Goal: Task Accomplishment & Management: Complete application form

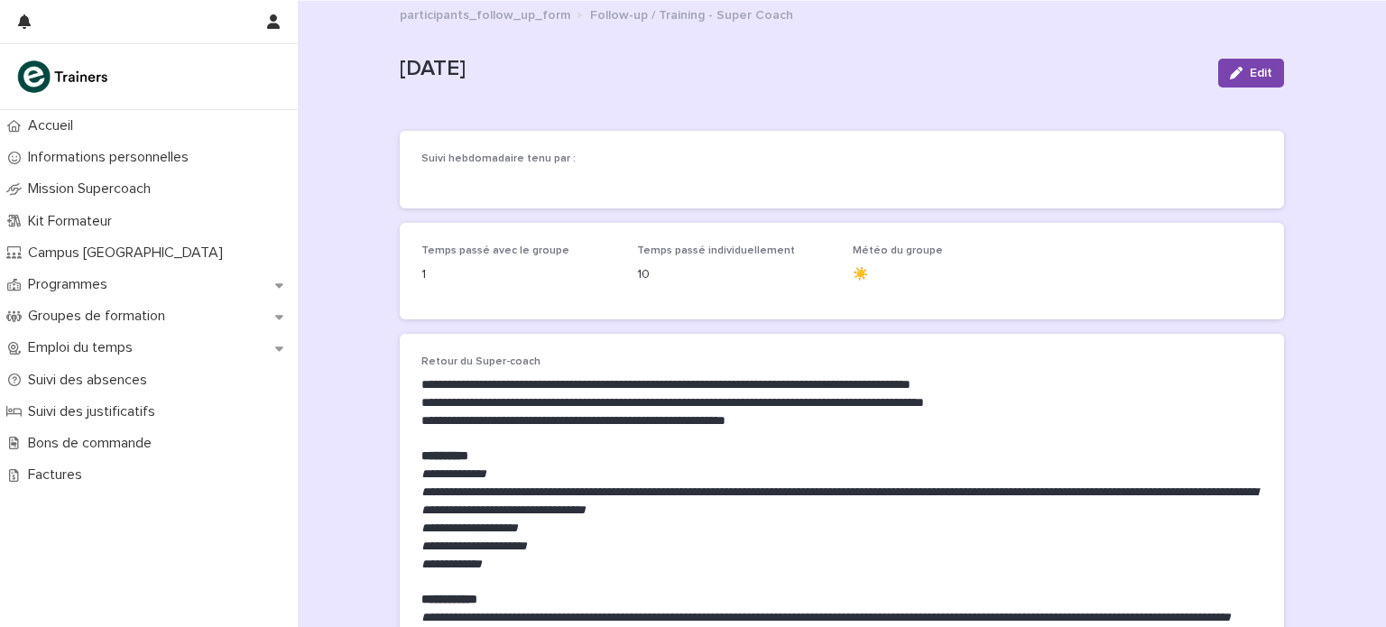
click at [81, 410] on p "Suivi des justificatifs" at bounding box center [95, 411] width 149 height 17
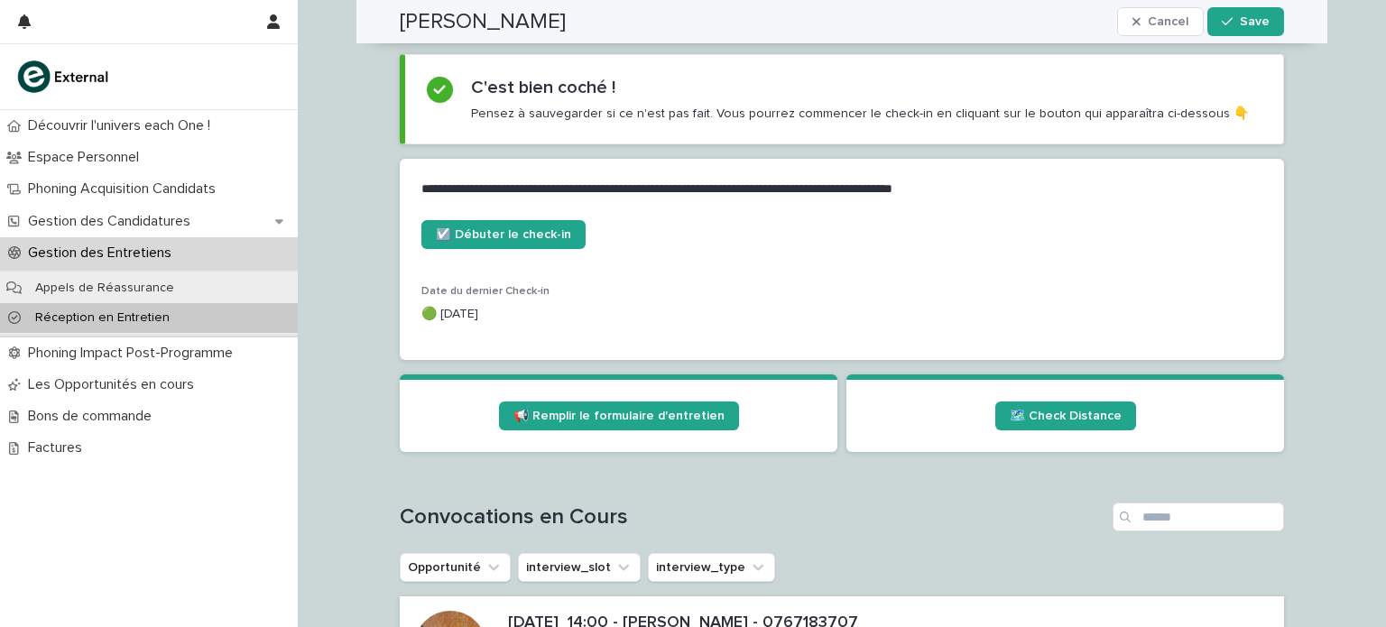
scroll to position [652, 0]
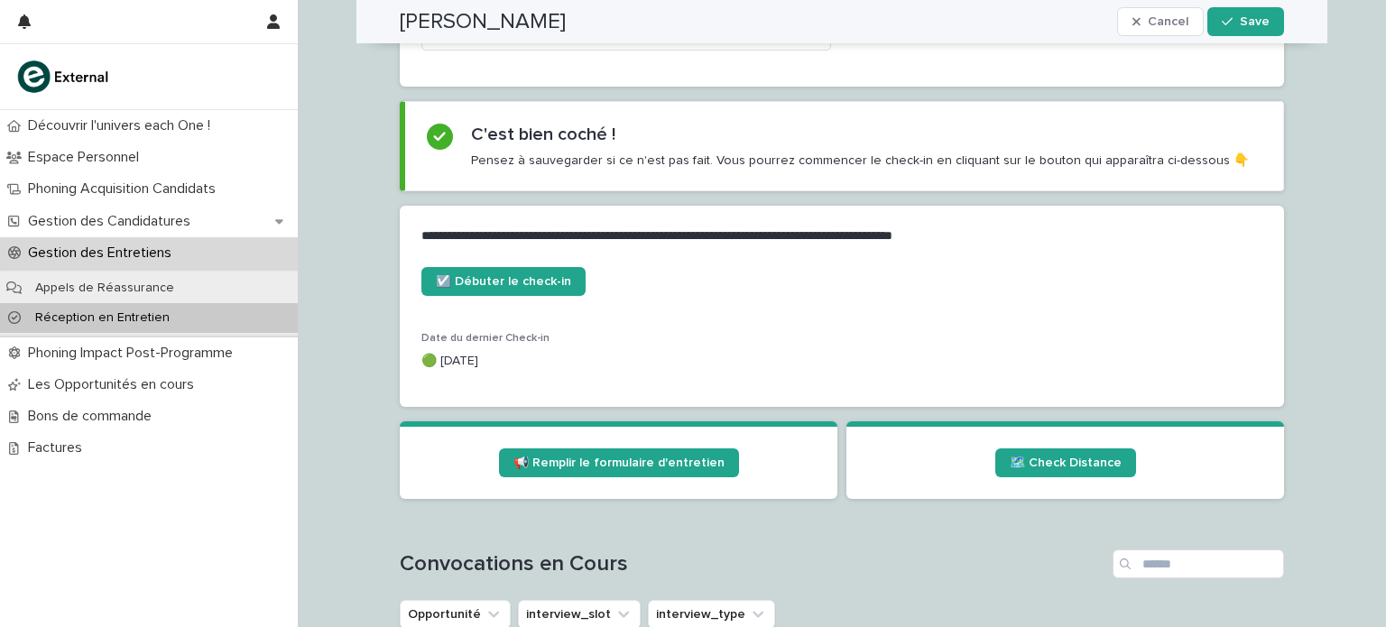
click at [155, 319] on p "Réception en Entretien" at bounding box center [102, 317] width 163 height 15
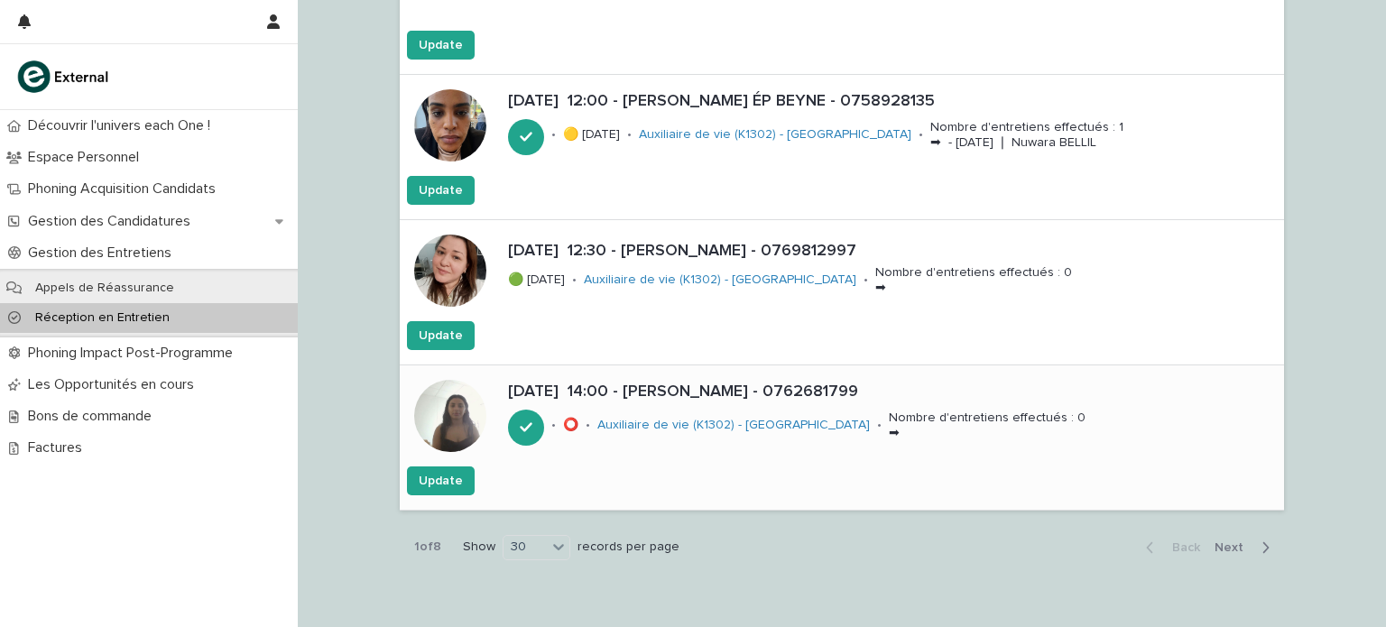
scroll to position [4114, 0]
click at [1223, 541] on span "Next" at bounding box center [1234, 547] width 40 height 13
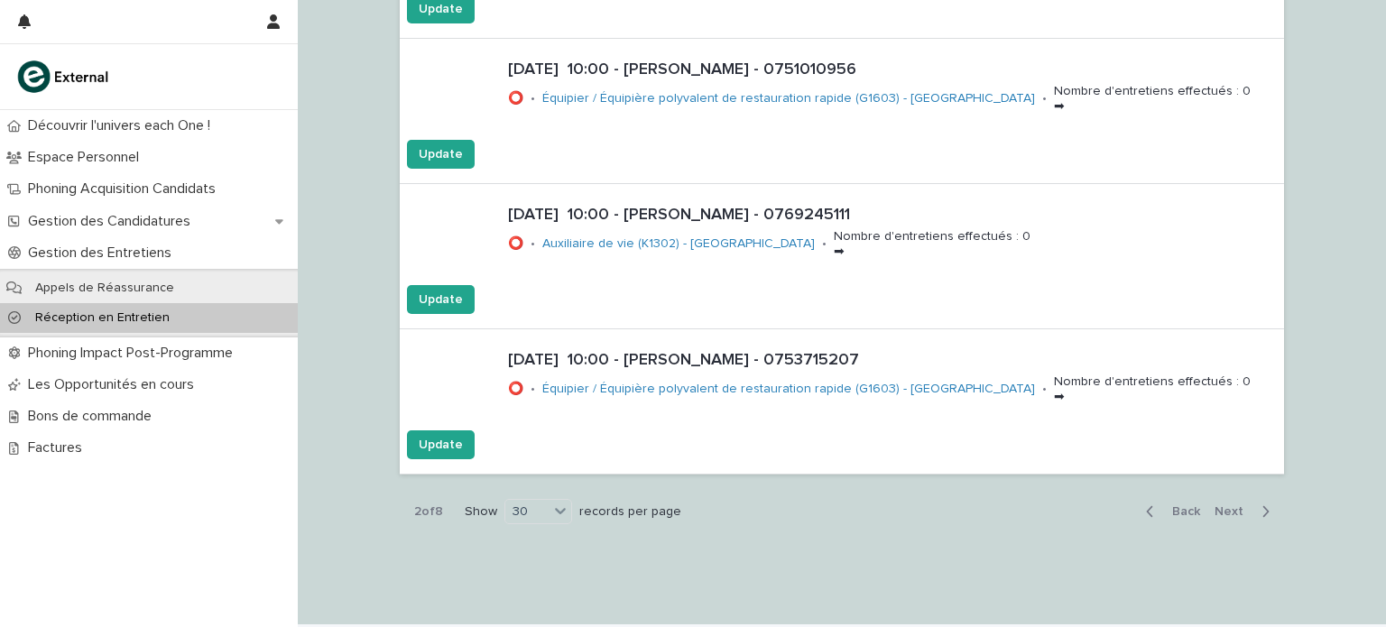
scroll to position [4179, 0]
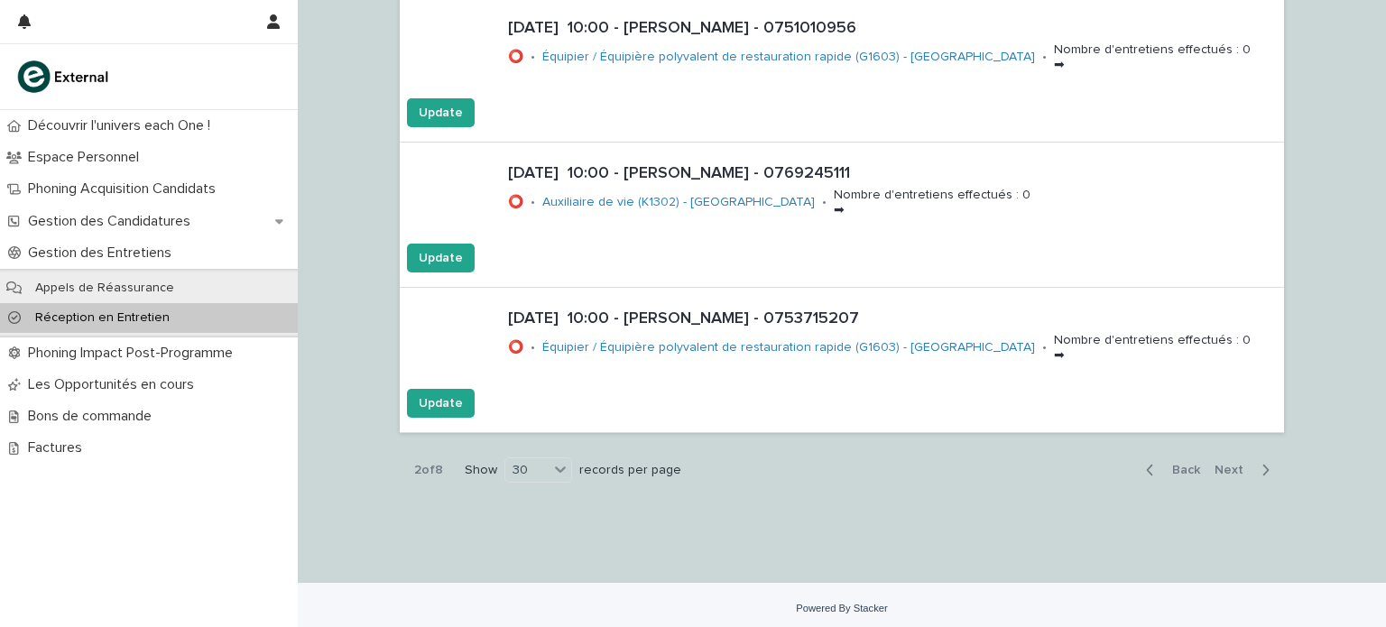
click at [1179, 464] on span "Back" at bounding box center [1180, 470] width 39 height 13
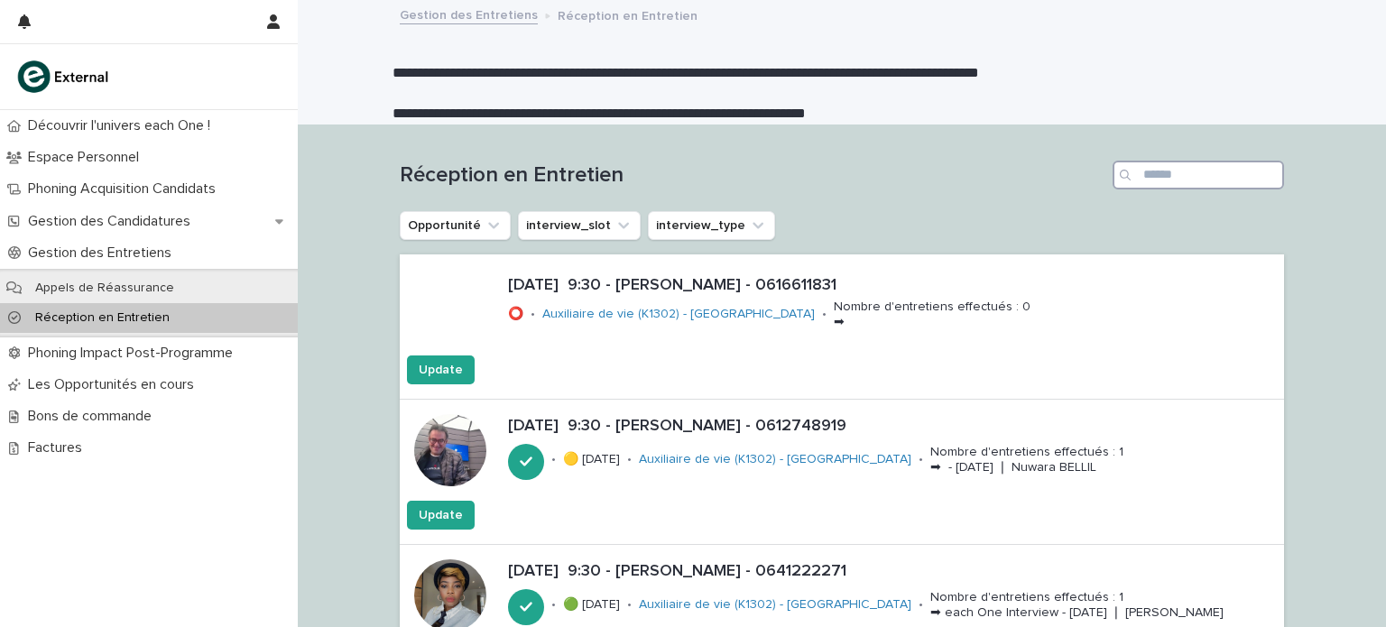
click at [1194, 183] on input "Search" at bounding box center [1197, 175] width 171 height 29
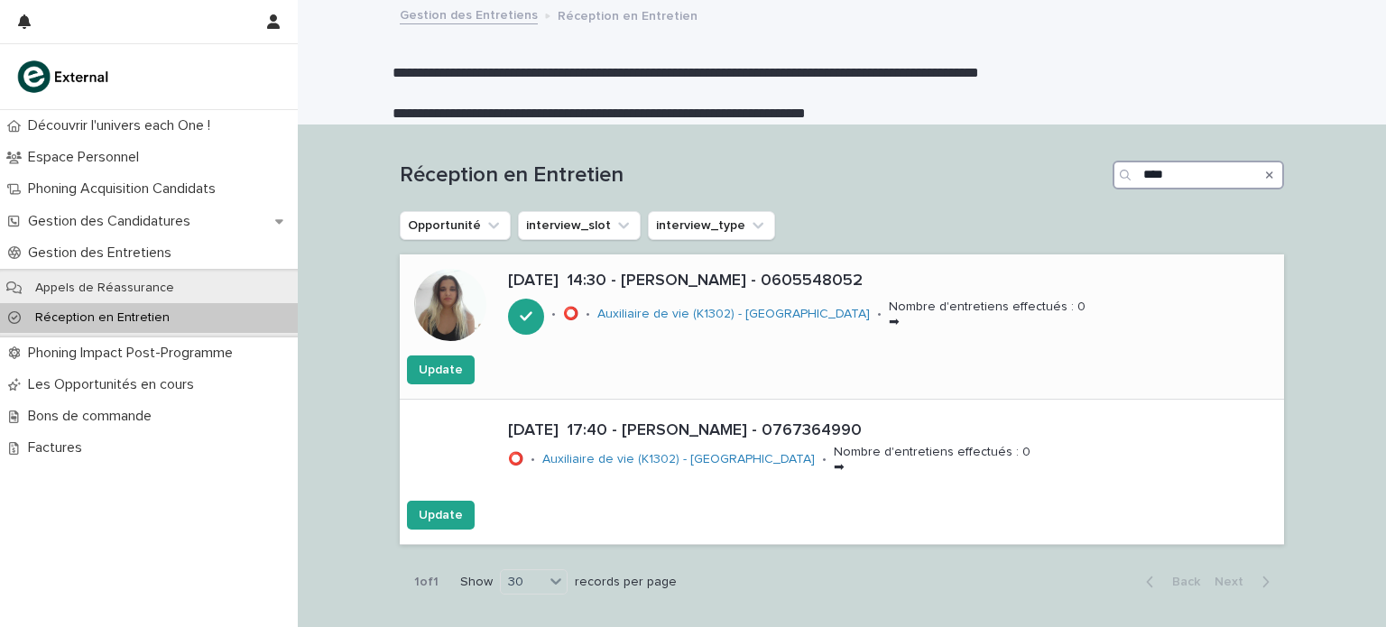
type input "****"
click at [766, 282] on p "[DATE] 14:30 - [PERSON_NAME] - 0605548052" at bounding box center [892, 282] width 769 height 20
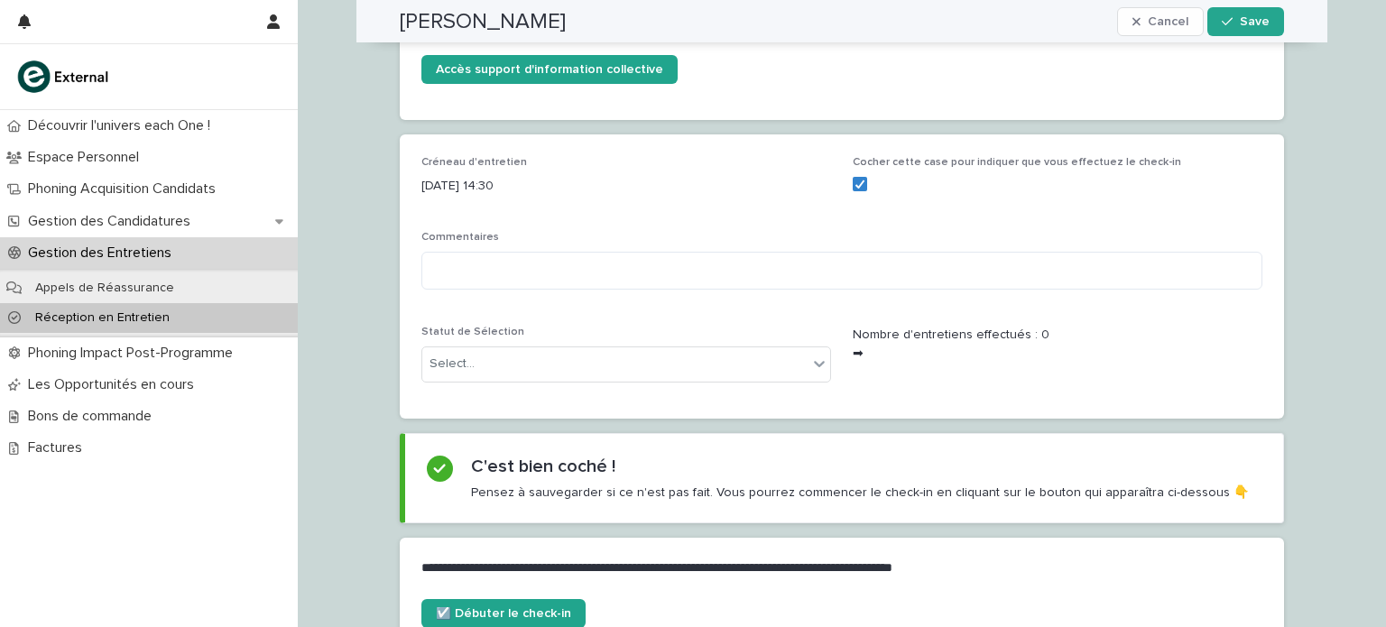
scroll to position [321, 0]
click at [765, 380] on div "Statut de Sélection Select..." at bounding box center [626, 360] width 410 height 70
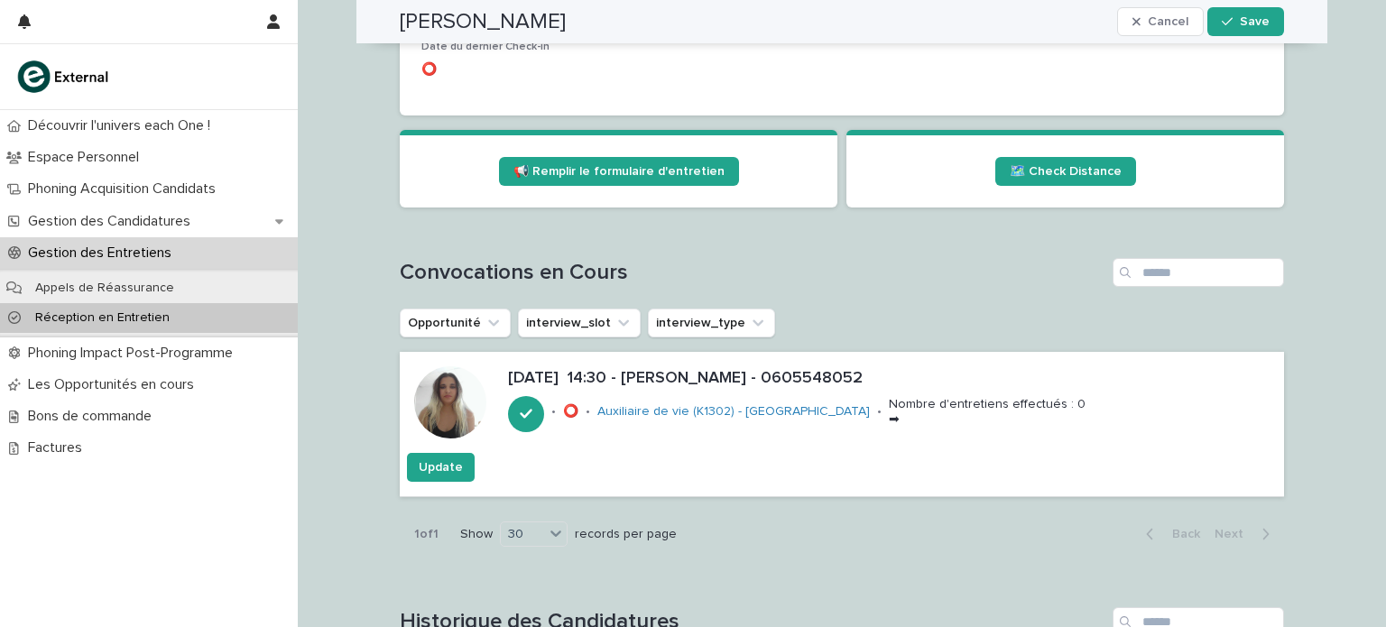
scroll to position [981, 0]
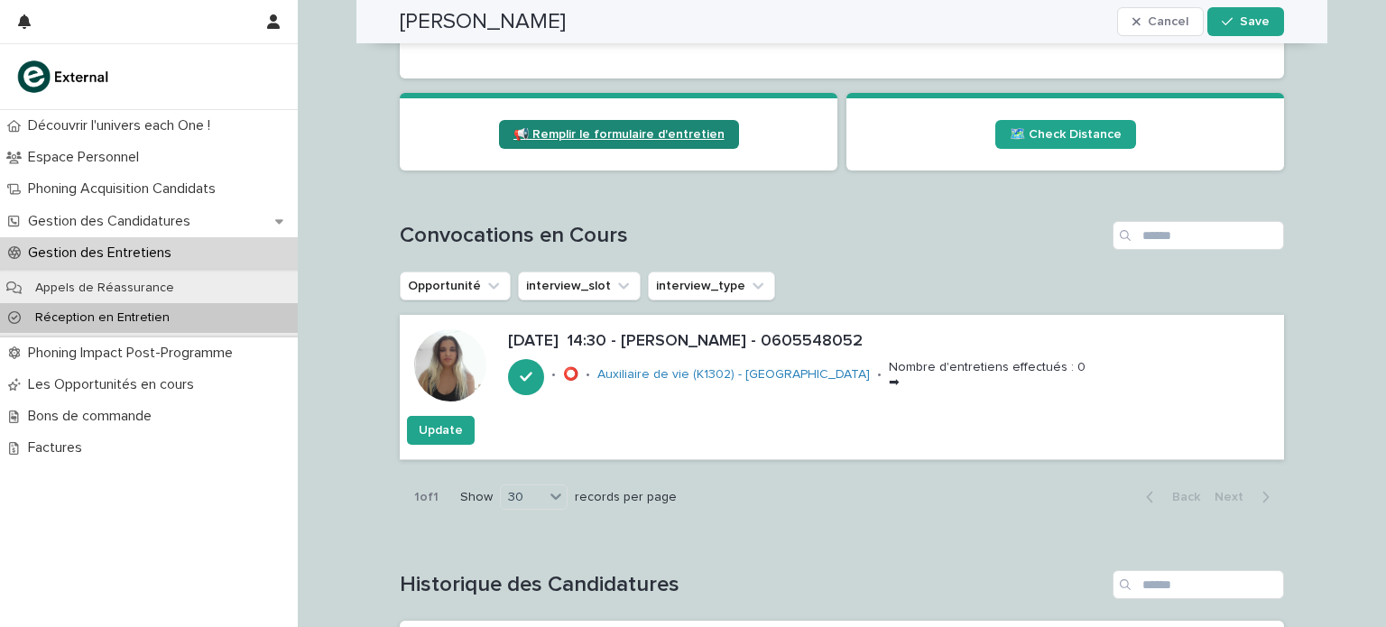
click at [677, 129] on span "📢 Remplir le formulaire d'entretien" at bounding box center [618, 134] width 211 height 13
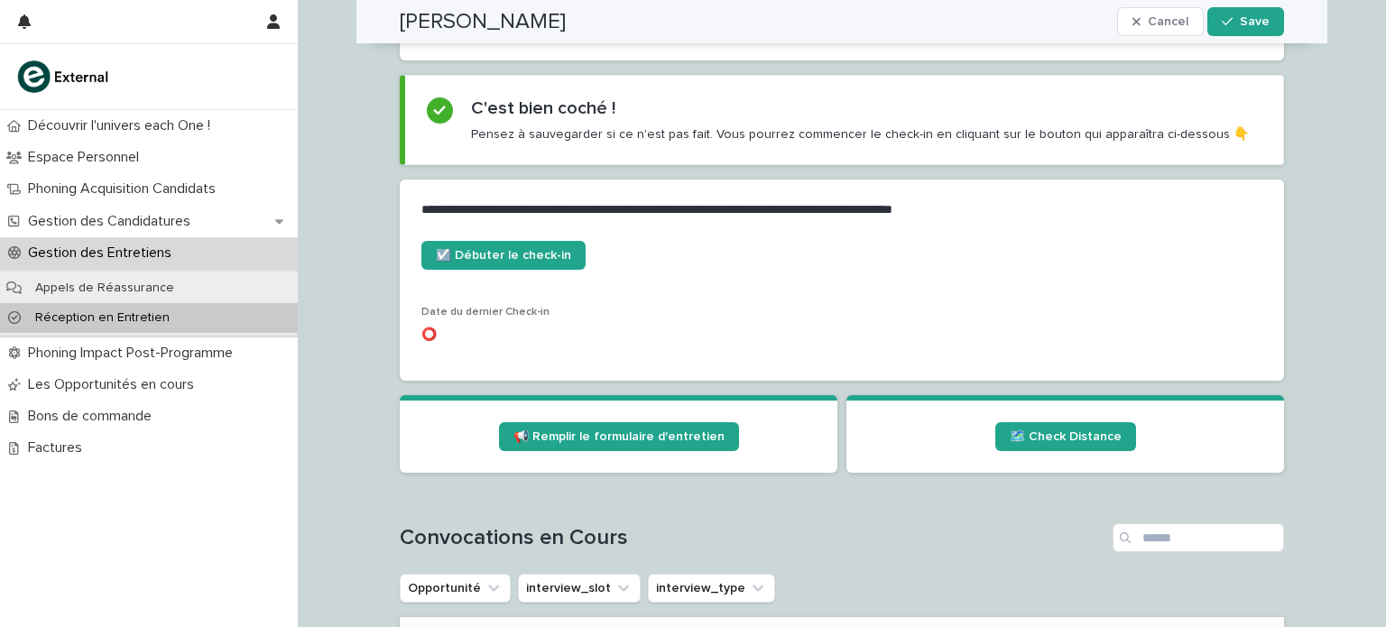
scroll to position [677, 0]
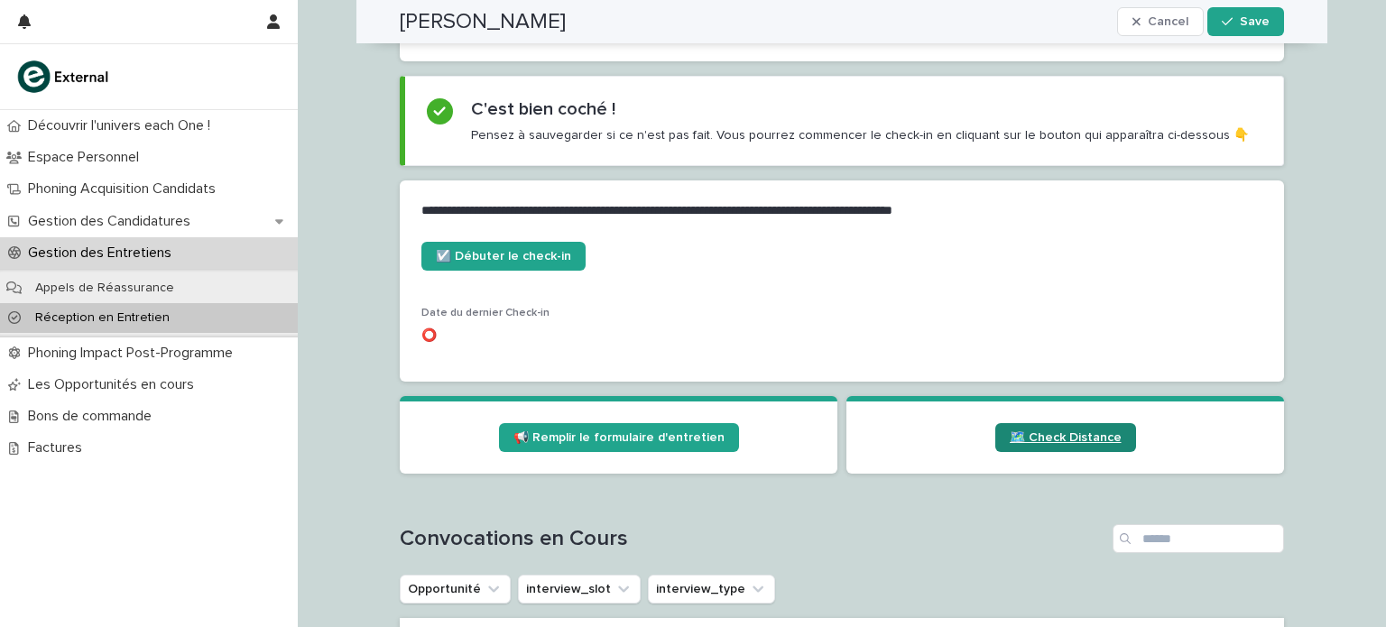
click at [1068, 432] on span "🗺️ Check Distance" at bounding box center [1065, 437] width 112 height 13
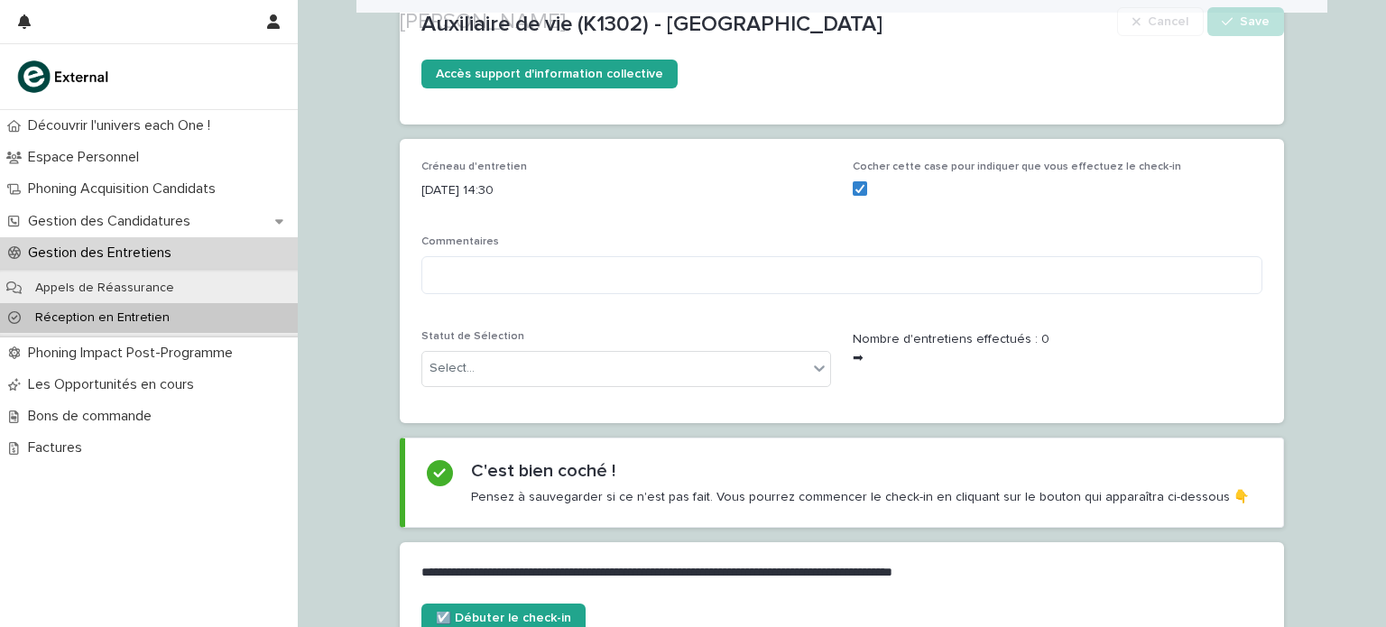
scroll to position [338, 0]
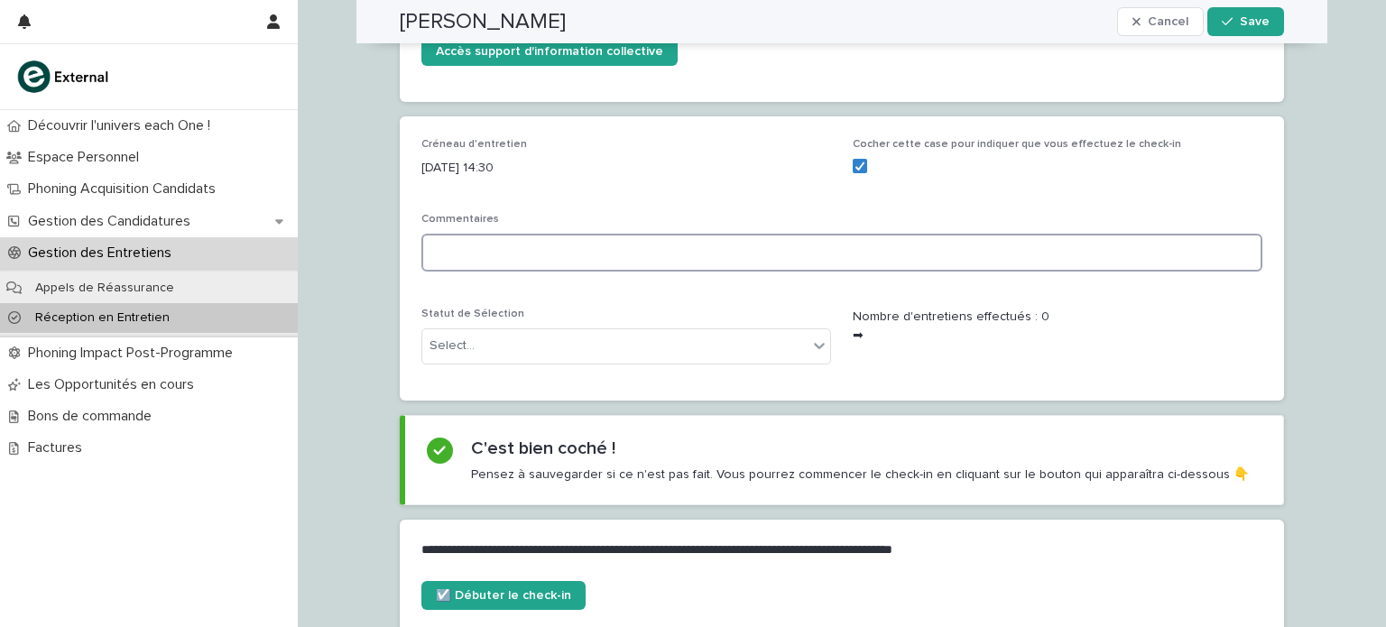
click at [812, 255] on textarea at bounding box center [841, 253] width 841 height 39
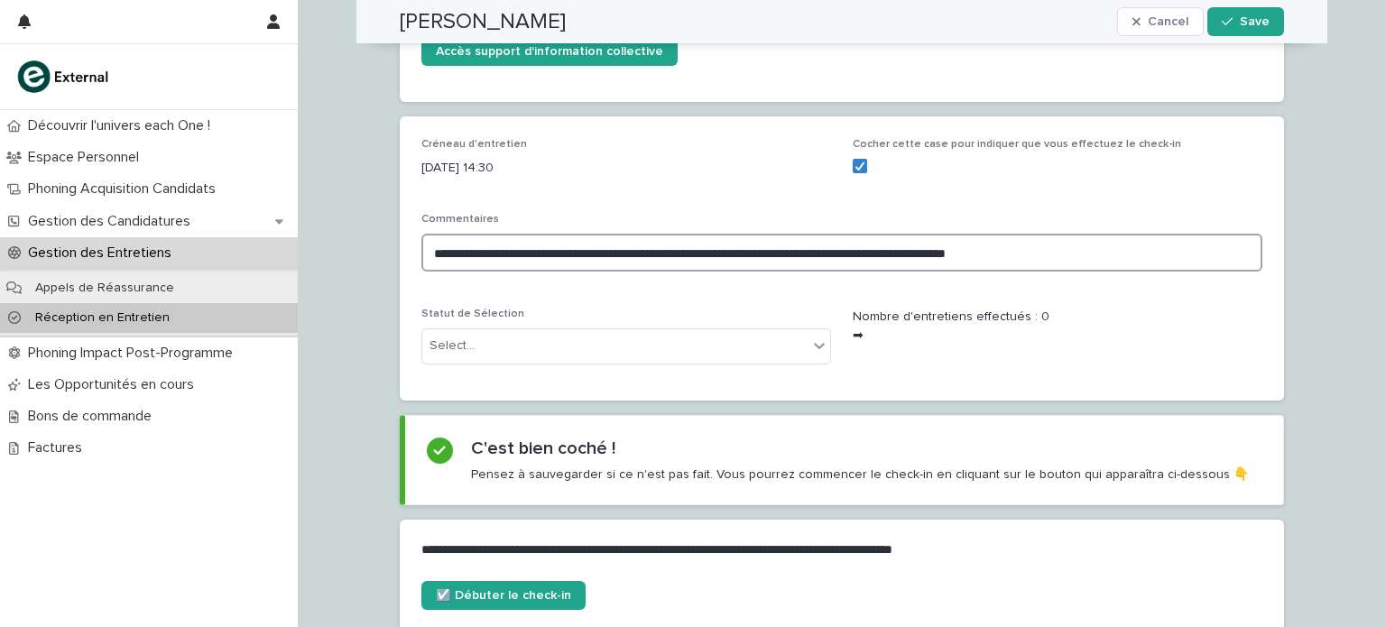
click at [889, 258] on textarea "**********" at bounding box center [841, 253] width 841 height 39
type textarea "**********"
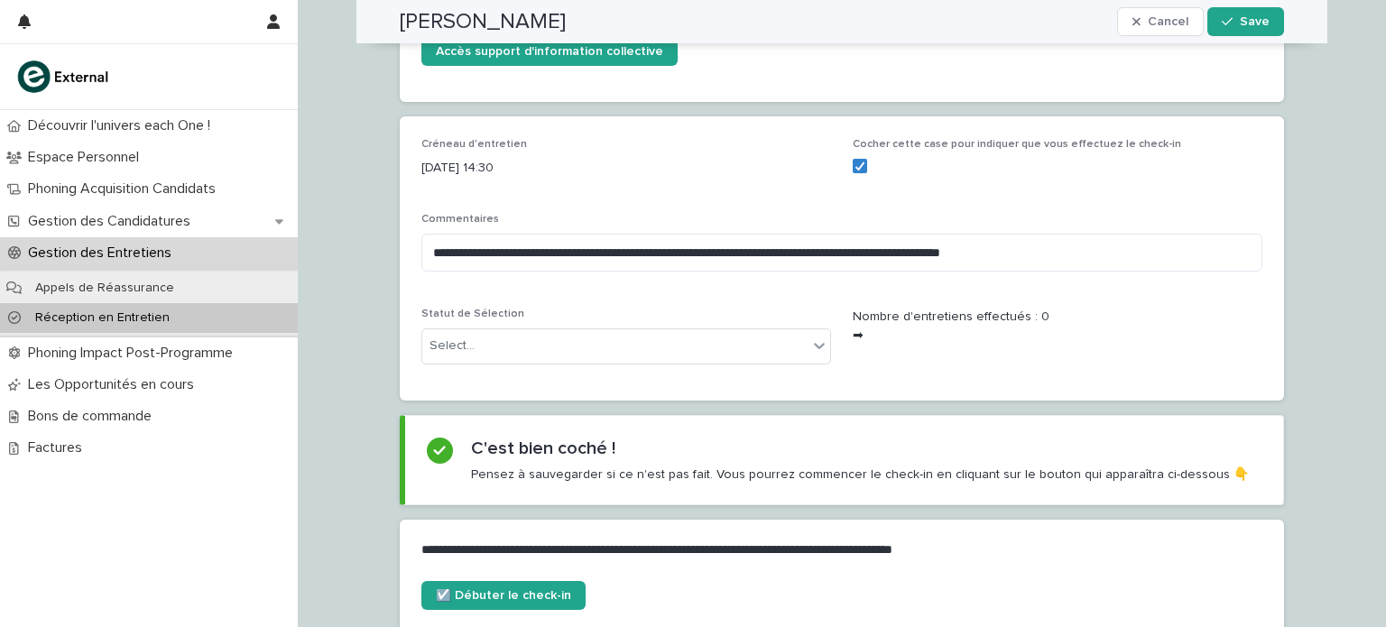
click at [1238, 7] on button "Save" at bounding box center [1245, 21] width 77 height 29
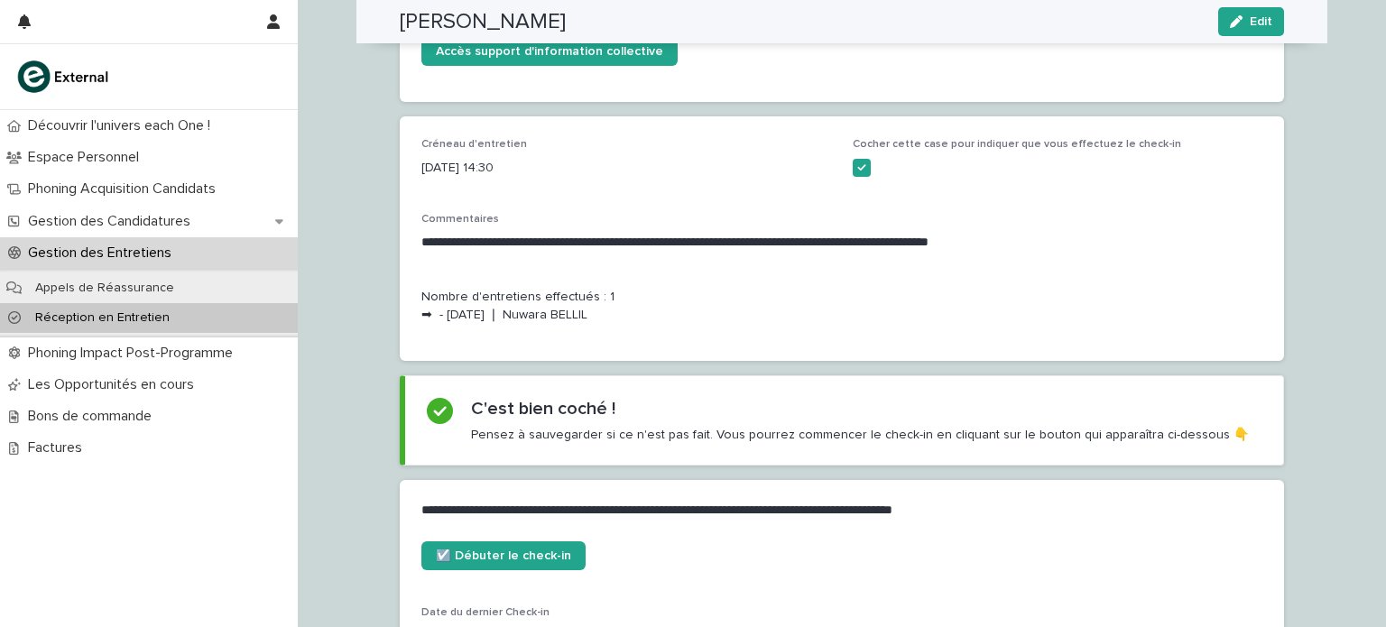
scroll to position [319, 0]
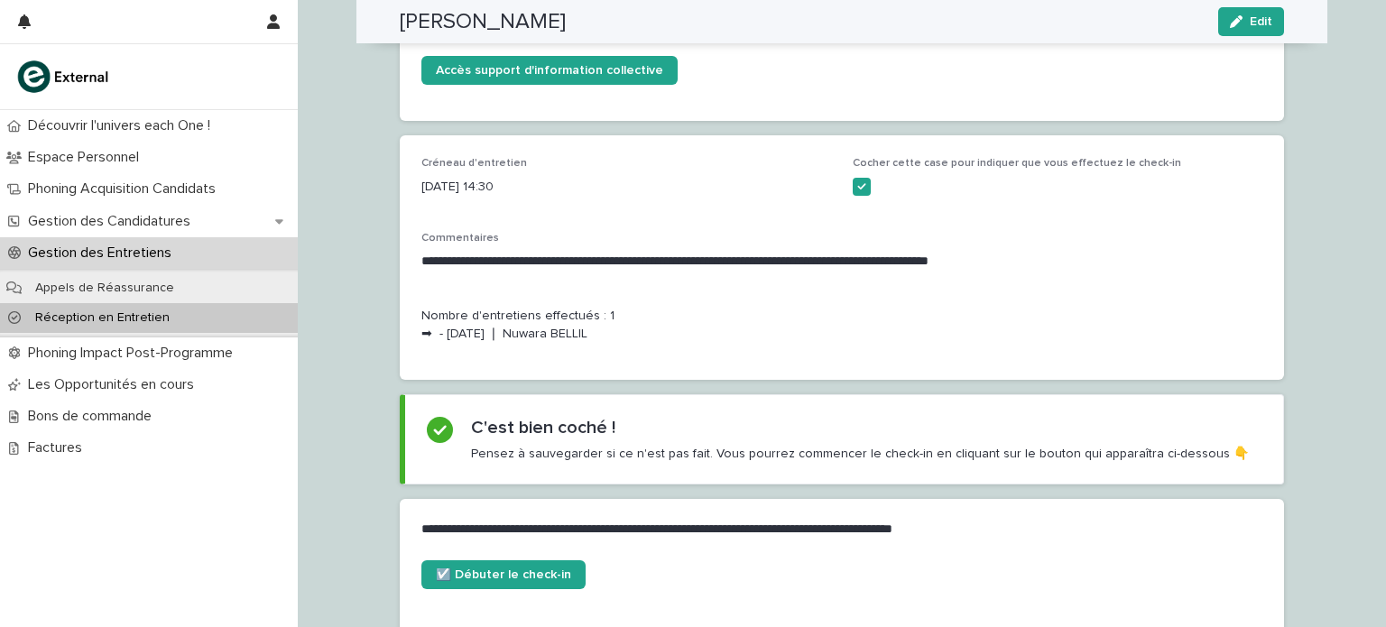
click at [181, 313] on div "Réception en Entretien" at bounding box center [149, 318] width 298 height 30
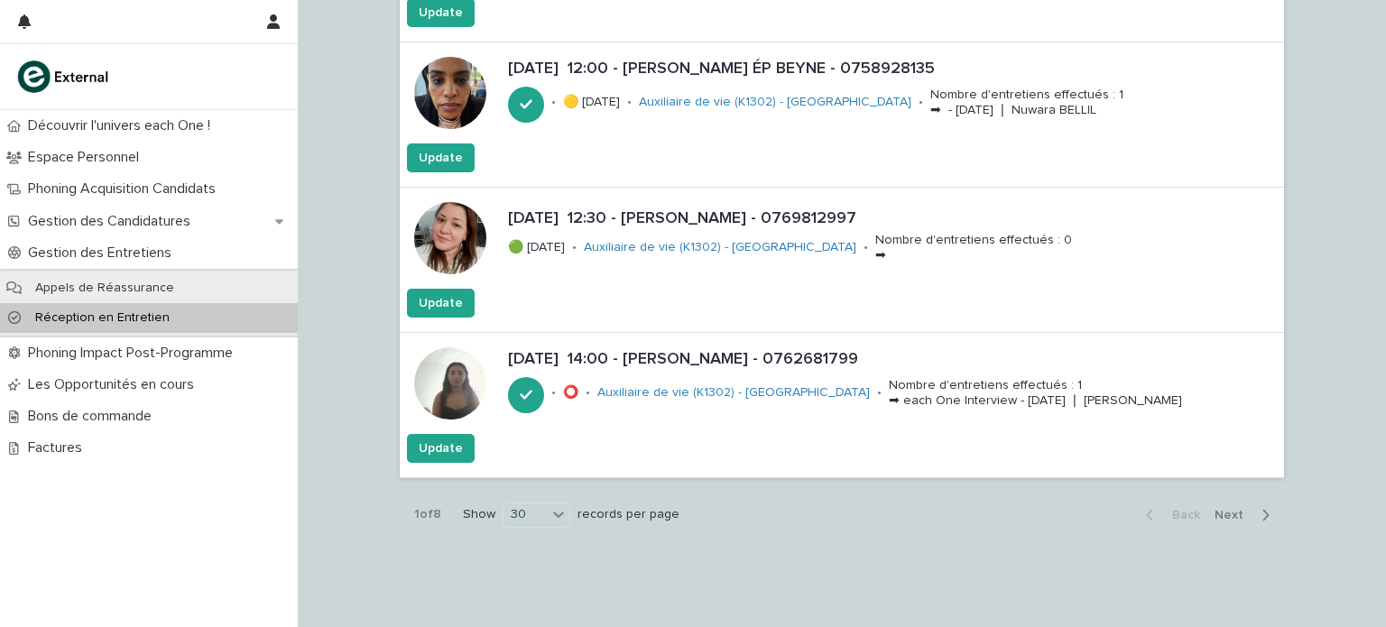
scroll to position [4150, 0]
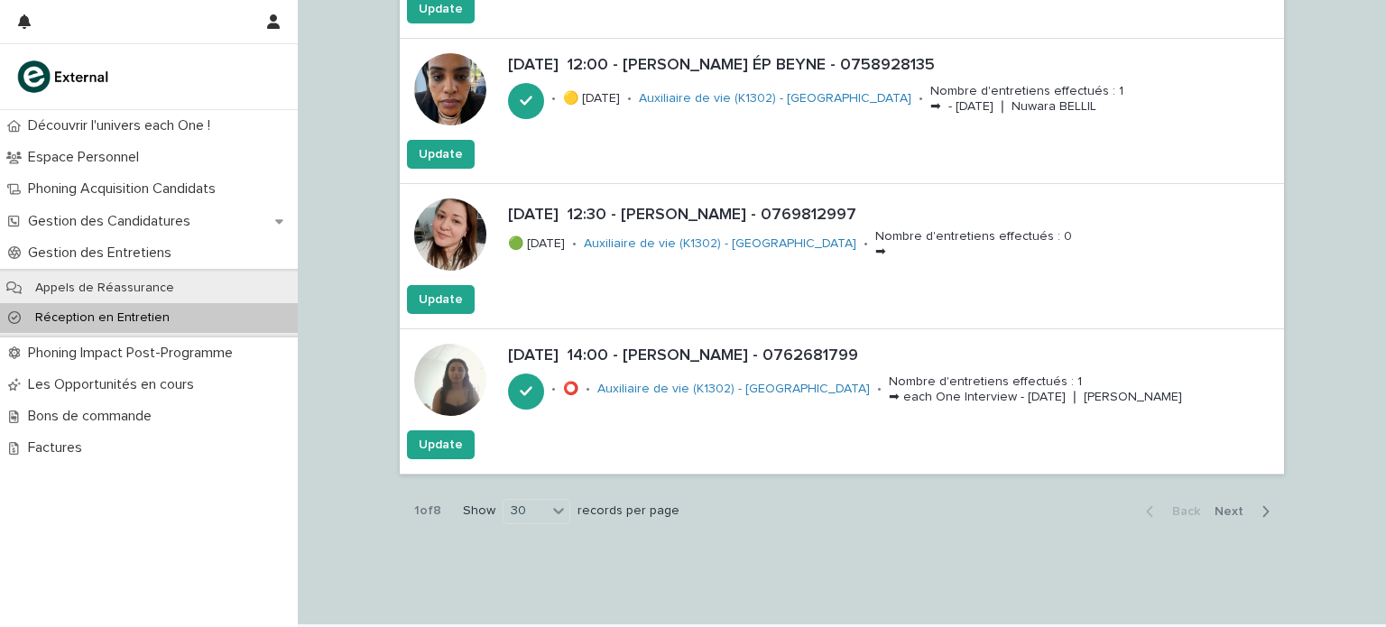
click at [1236, 505] on span "Next" at bounding box center [1234, 511] width 40 height 13
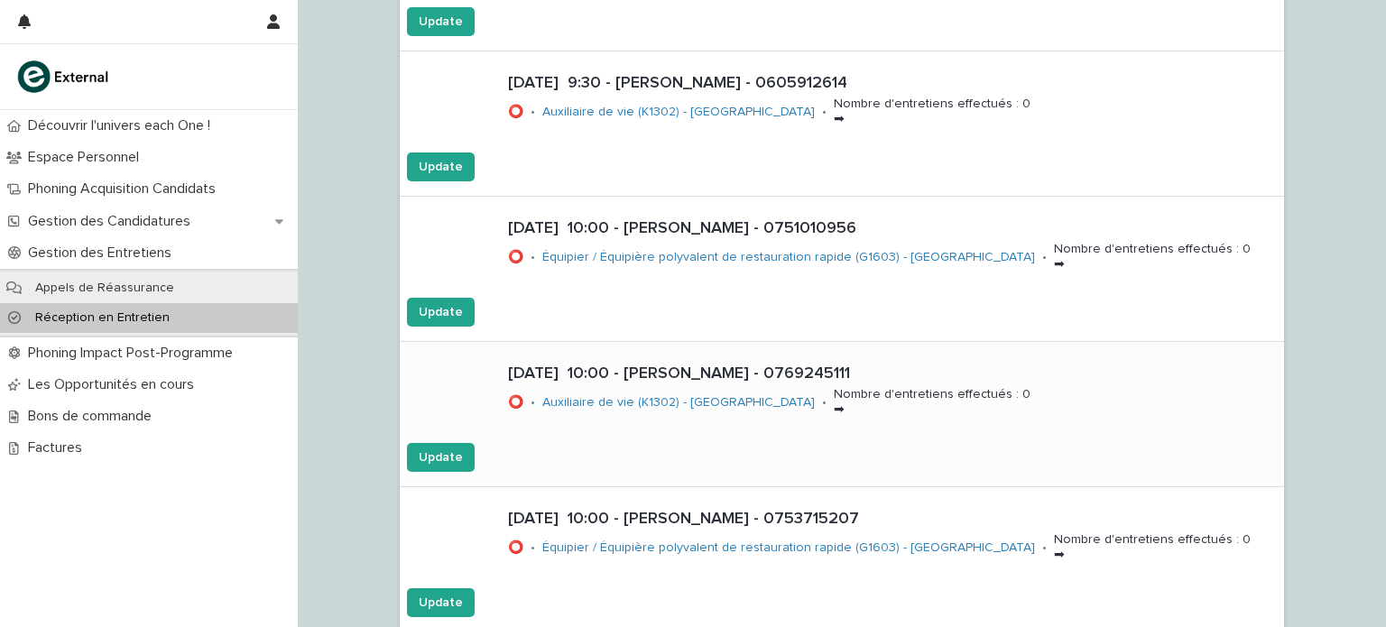
scroll to position [4180, 0]
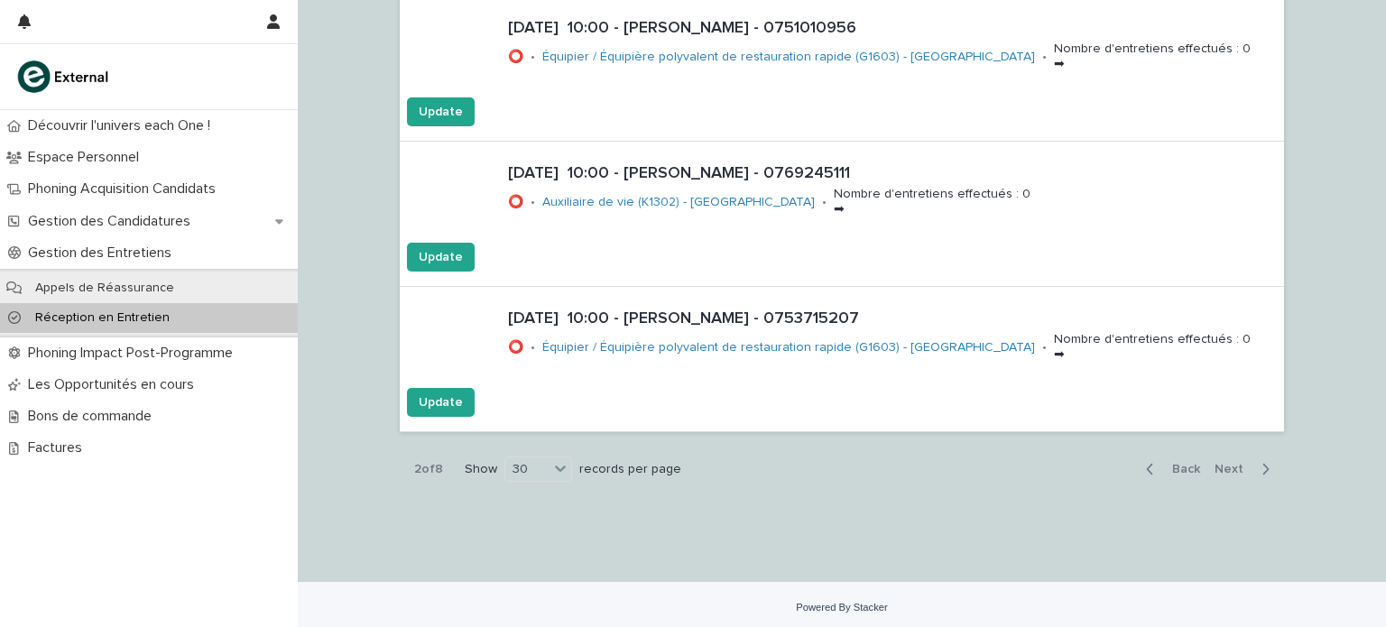
click at [1221, 465] on span "Next" at bounding box center [1234, 469] width 40 height 13
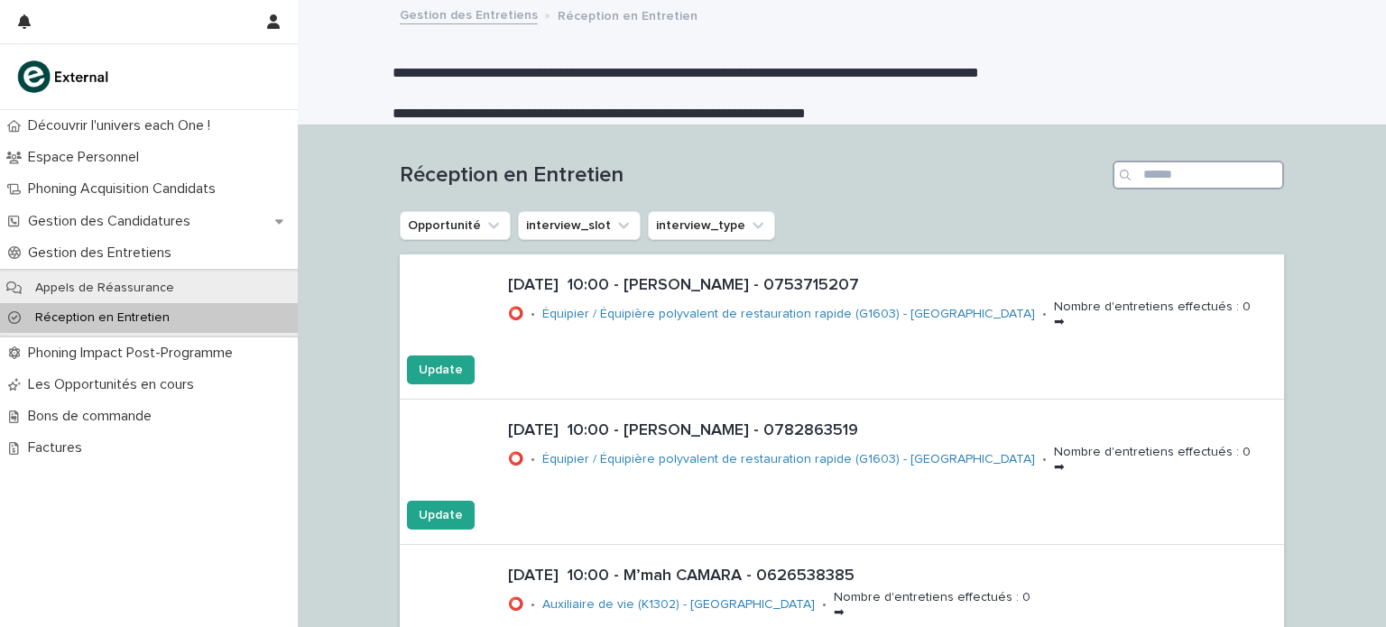
click at [1203, 172] on input "Search" at bounding box center [1197, 175] width 171 height 29
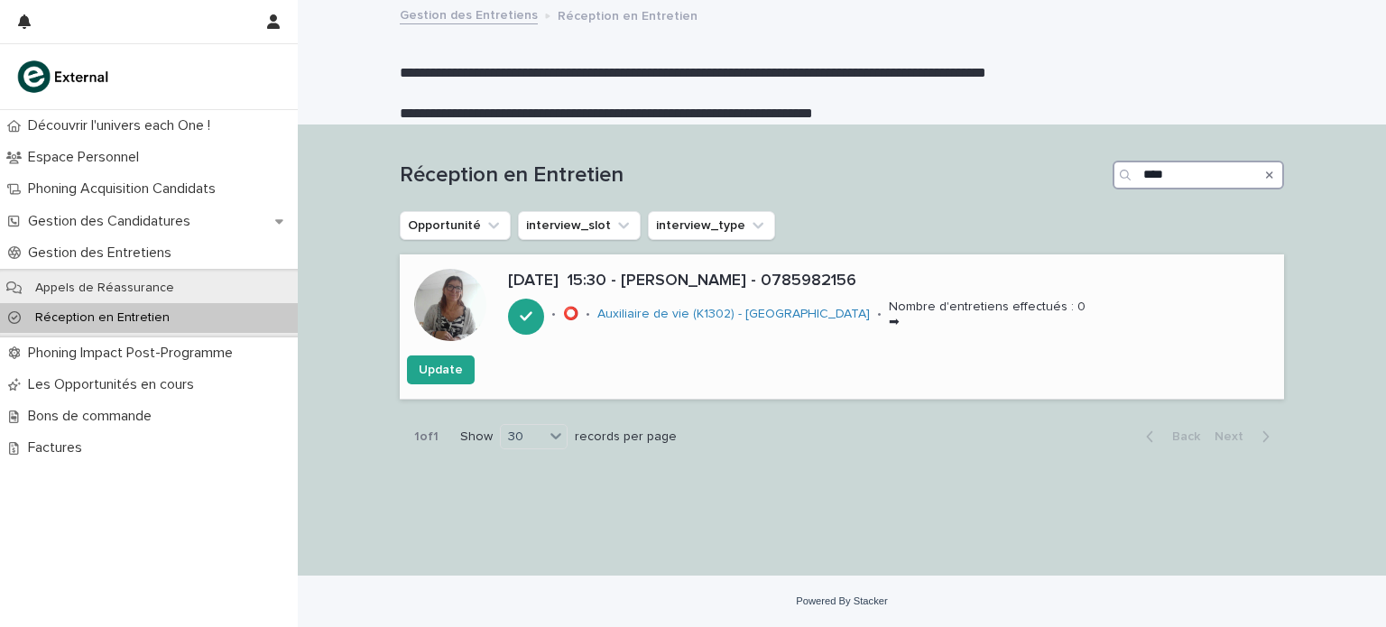
type input "****"
click at [704, 284] on p "[DATE] 15:30 - [PERSON_NAME] - 0785982156" at bounding box center [892, 282] width 769 height 20
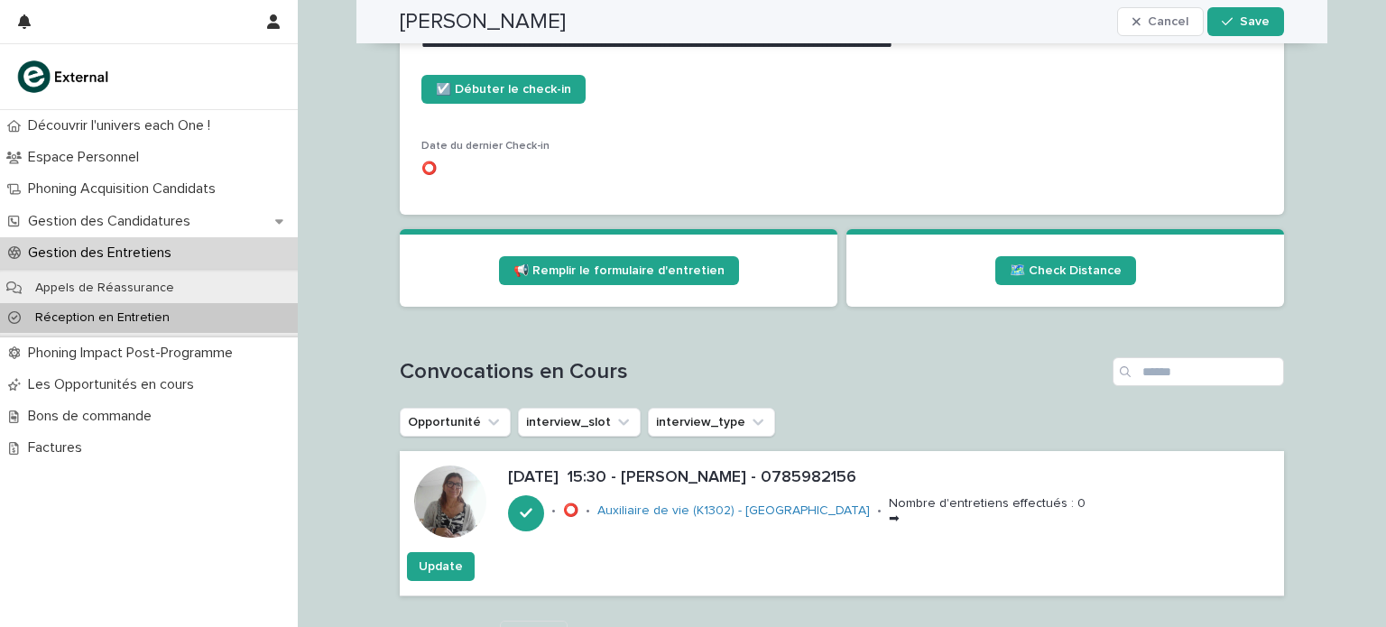
scroll to position [846, 0]
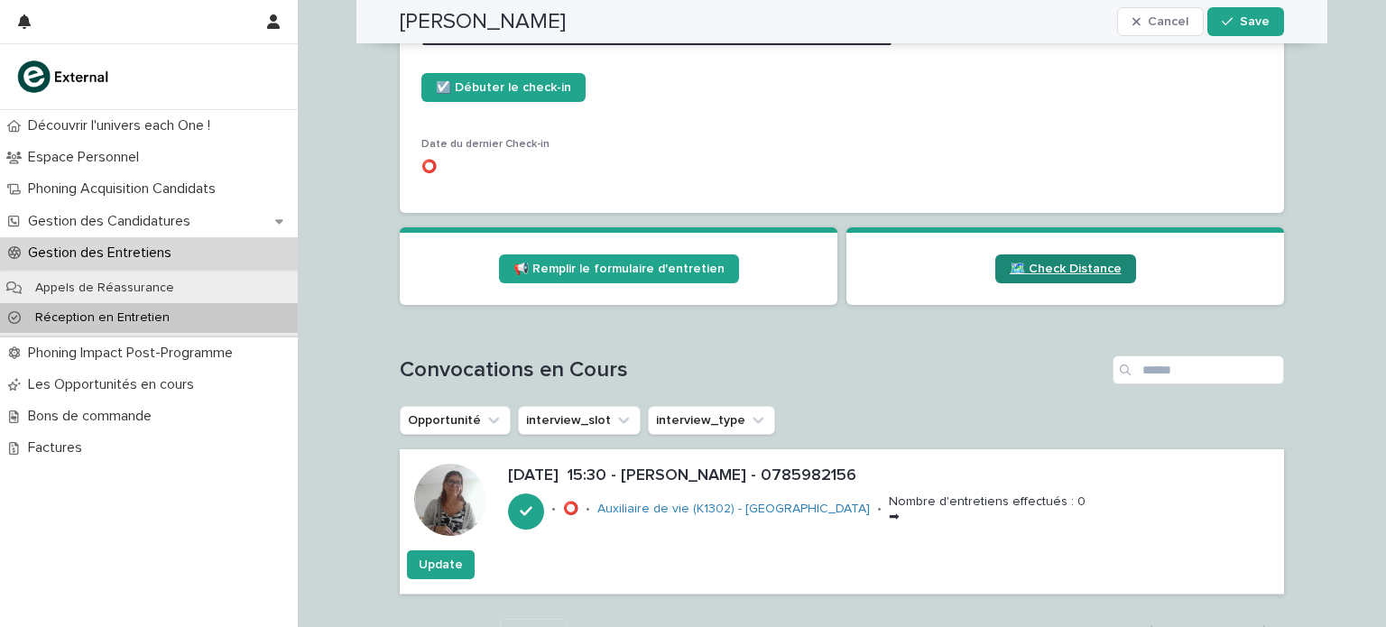
click at [1084, 264] on span "🗺️ Check Distance" at bounding box center [1065, 269] width 112 height 13
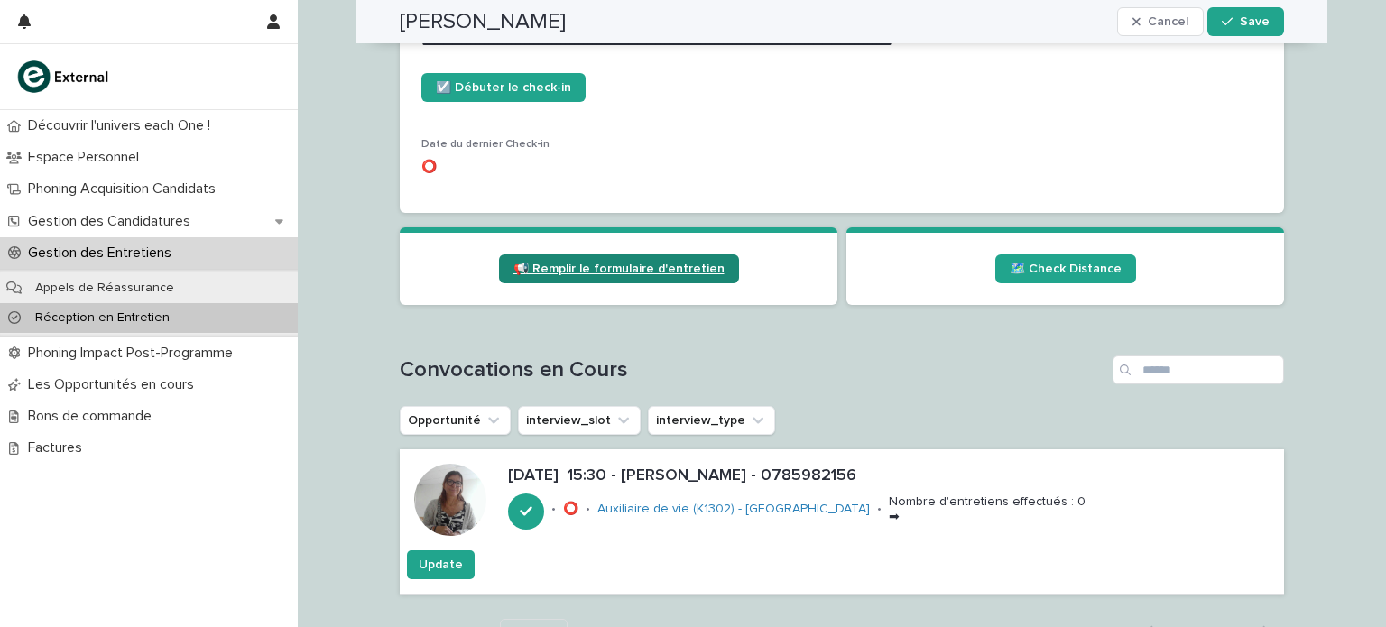
click at [606, 257] on link "📢 Remplir le formulaire d'entretien" at bounding box center [619, 268] width 240 height 29
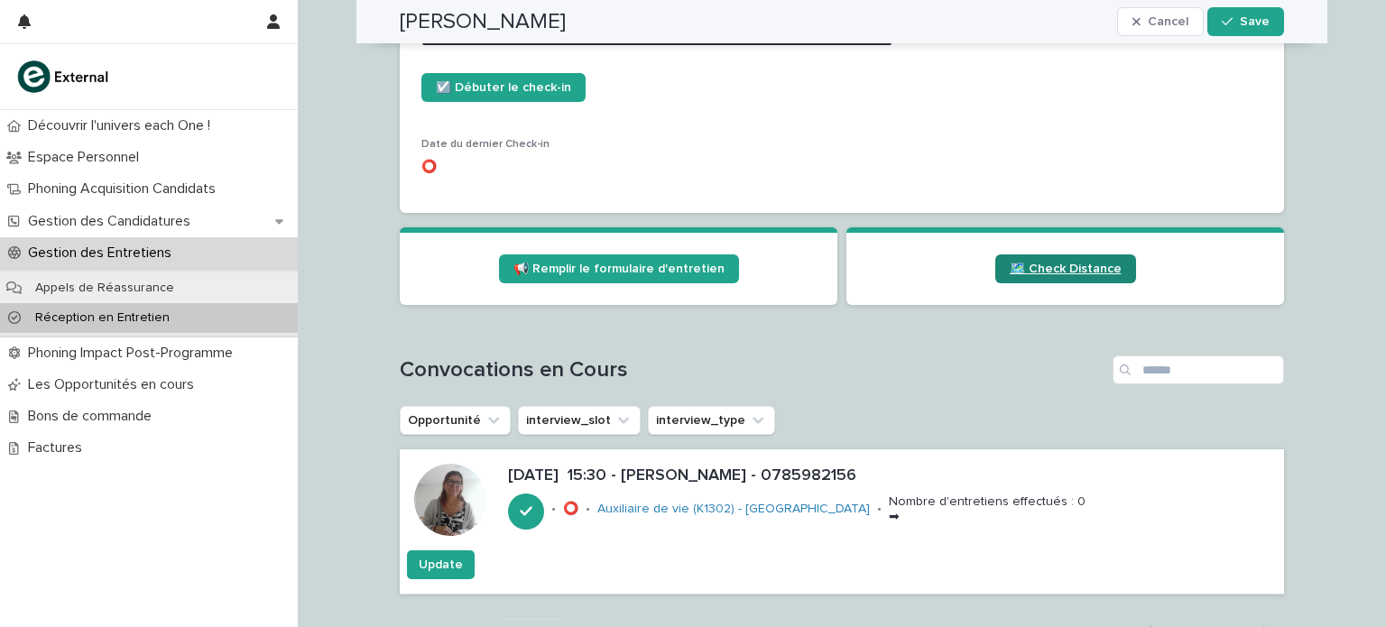
click at [1025, 265] on span "🗺️ Check Distance" at bounding box center [1065, 269] width 112 height 13
